Goal: Find specific page/section: Find specific page/section

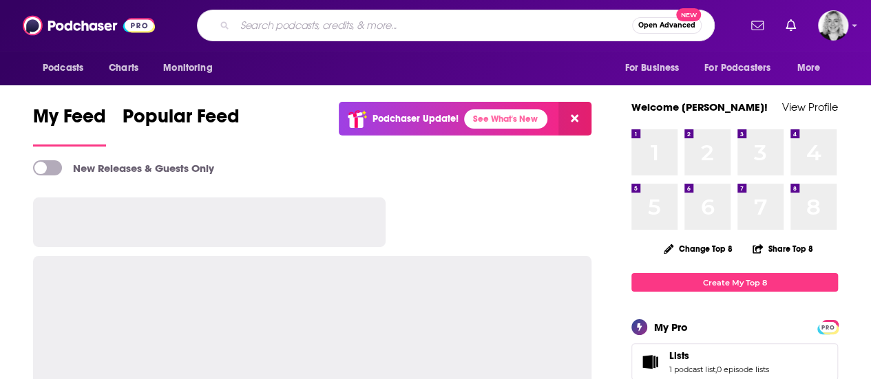
click at [321, 28] on input "Search podcasts, credits, & more..." at bounding box center [433, 25] width 397 height 22
paste input "Reeding Between the Lines"
type input "Reeding Between the Lines"
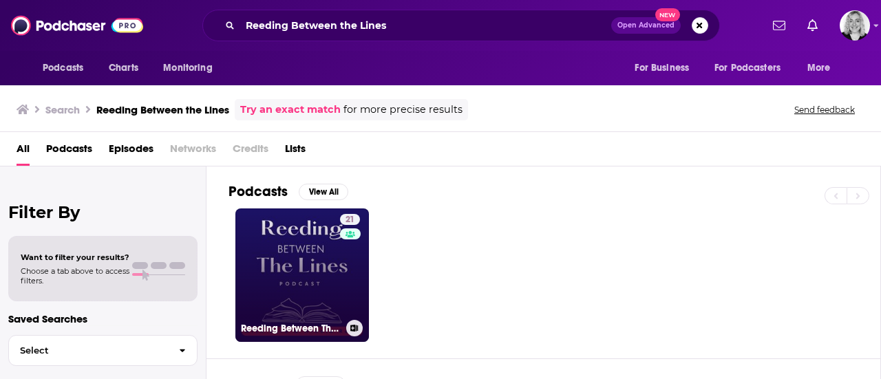
click at [290, 268] on link "21 Reeding Between The Lines" at bounding box center [302, 276] width 134 height 134
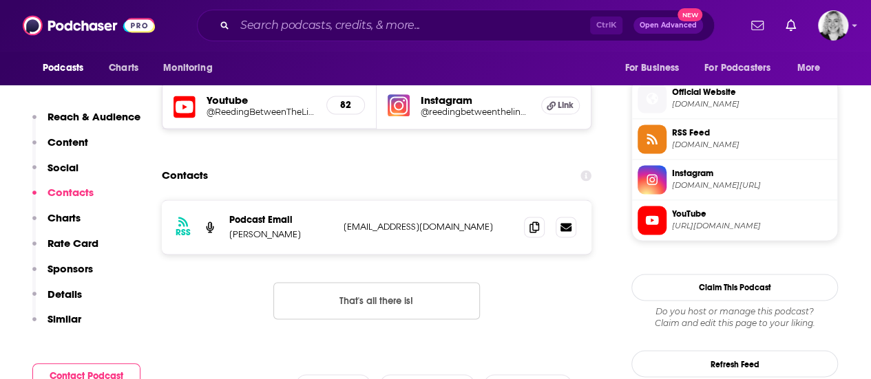
scroll to position [1056, 0]
